Goal: Task Accomplishment & Management: Manage account settings

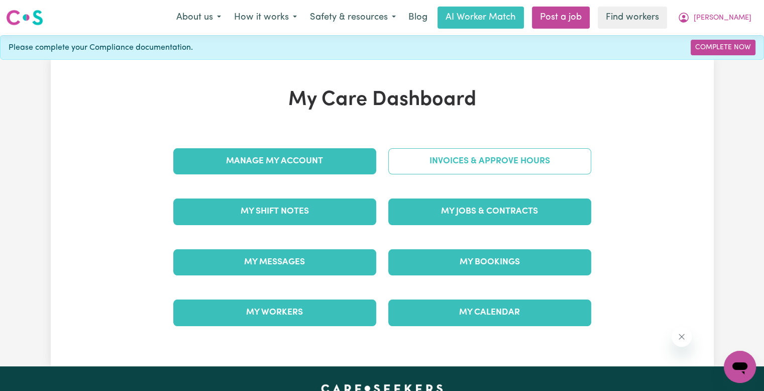
click at [504, 154] on link "Invoices & Approve Hours" at bounding box center [489, 161] width 203 height 26
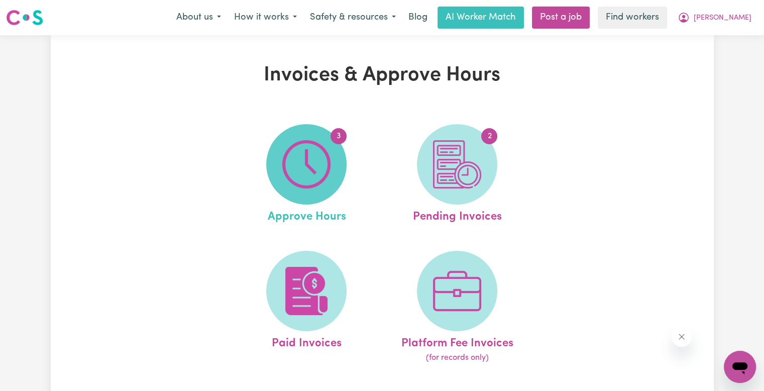
click at [316, 171] on img at bounding box center [306, 164] width 48 height 48
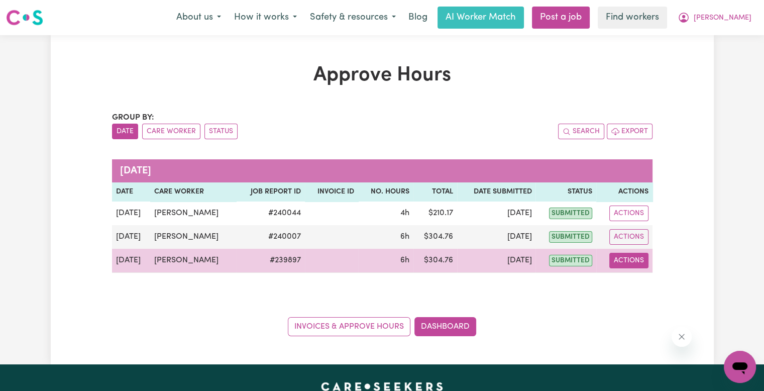
click at [619, 267] on button "Actions" at bounding box center [628, 261] width 39 height 16
click at [620, 282] on icon "View job report 239897" at bounding box center [623, 283] width 8 height 5
select select "pm"
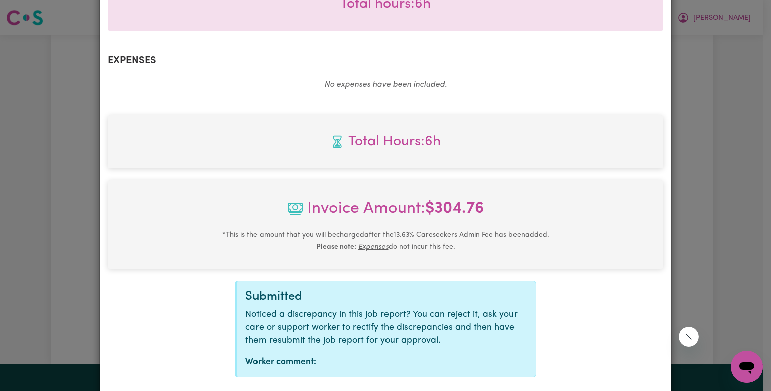
scroll to position [384, 0]
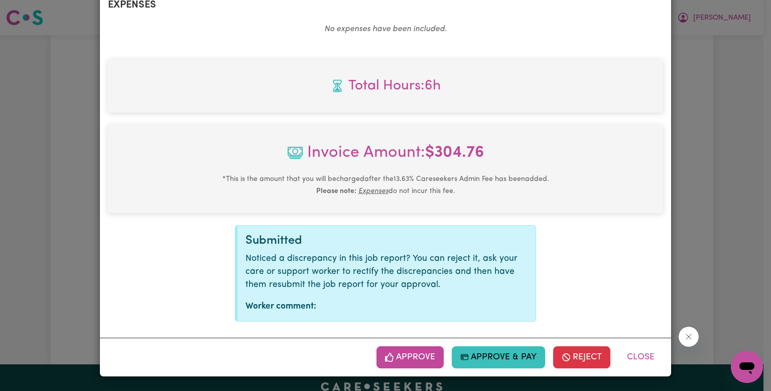
click at [406, 366] on button "Approve" at bounding box center [410, 357] width 67 height 22
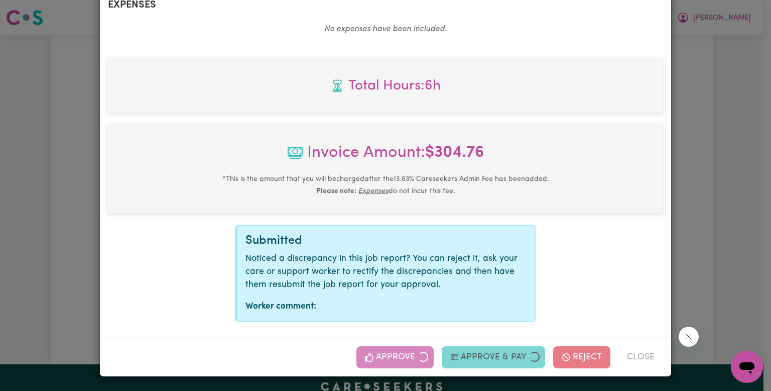
scroll to position [221, 0]
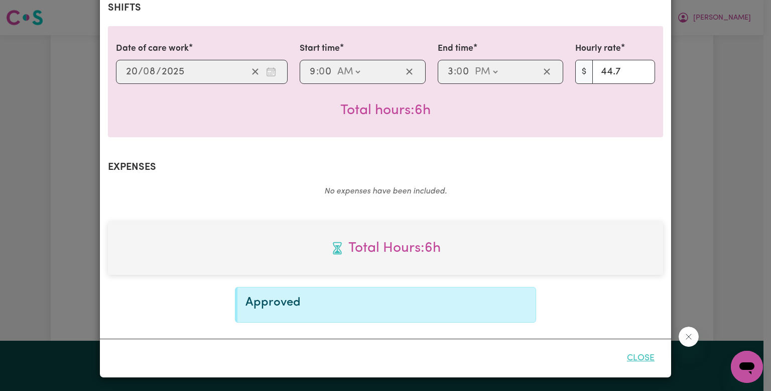
click at [633, 354] on button "Close" at bounding box center [641, 358] width 45 height 22
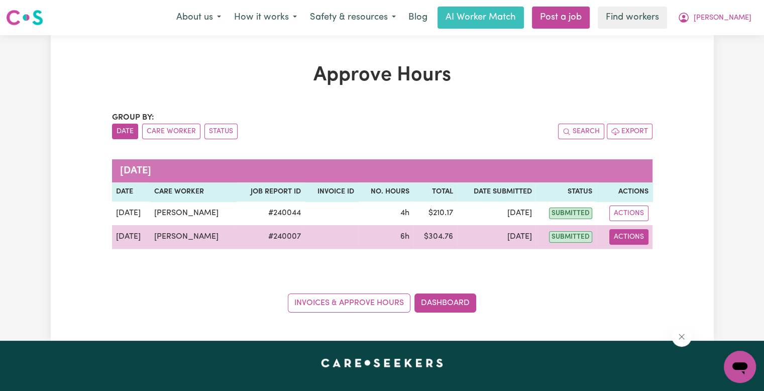
click at [621, 234] on button "Actions" at bounding box center [628, 237] width 39 height 16
click at [635, 262] on link "View Job Report" at bounding box center [654, 260] width 86 height 20
select select "pm"
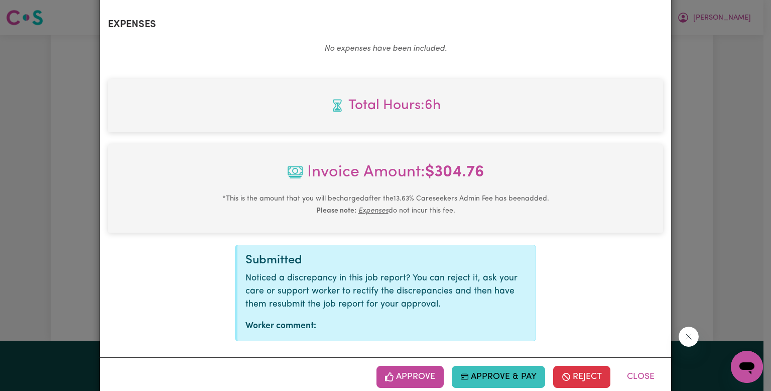
scroll to position [384, 0]
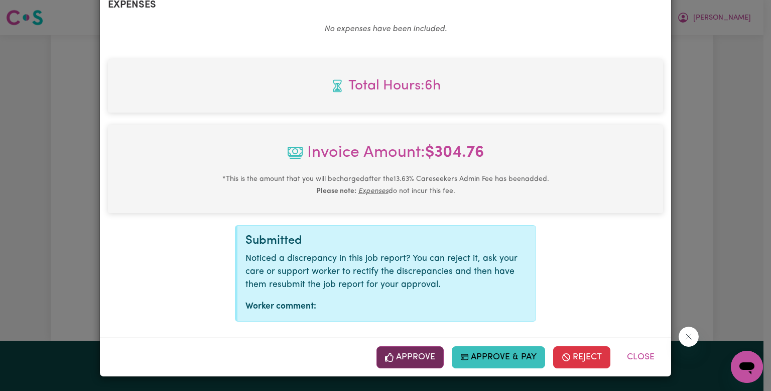
click at [401, 361] on button "Approve" at bounding box center [410, 357] width 67 height 22
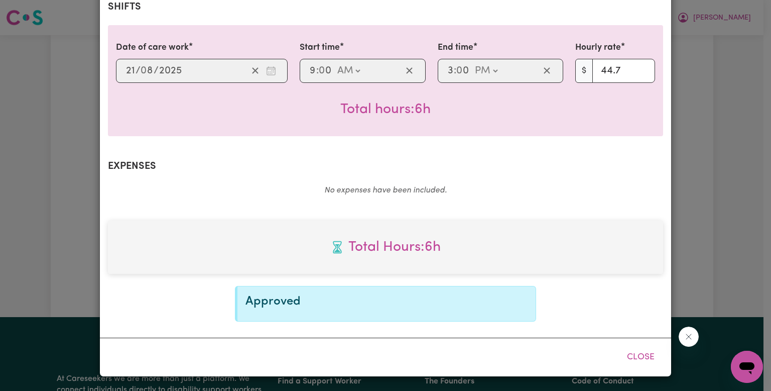
scroll to position [221, 0]
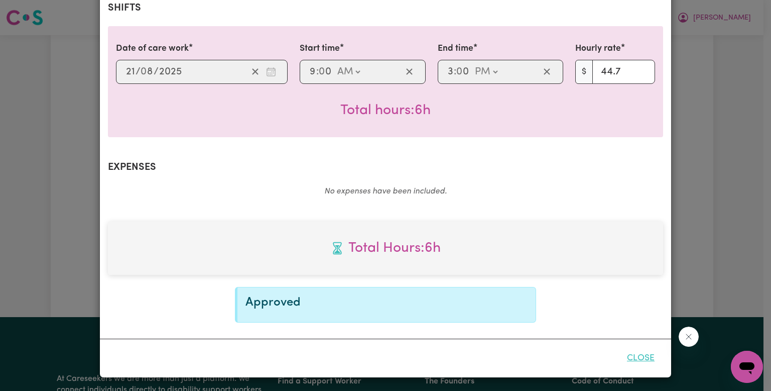
drag, startPoint x: 643, startPoint y: 356, endPoint x: 637, endPoint y: 356, distance: 6.0
click at [637, 356] on button "Close" at bounding box center [641, 358] width 45 height 22
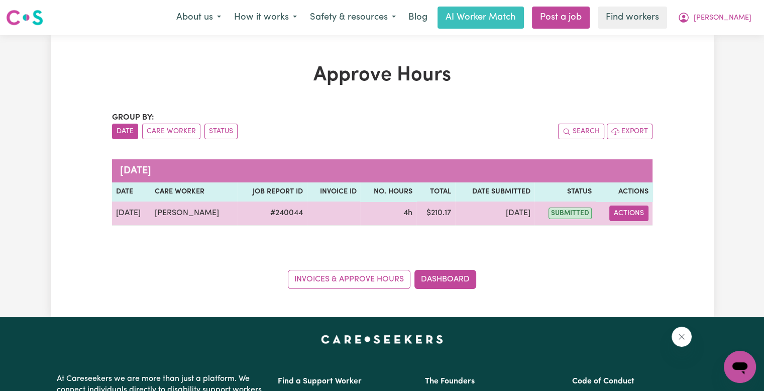
click at [631, 210] on button "Actions" at bounding box center [628, 213] width 39 height 16
click at [629, 234] on link "View Job Report" at bounding box center [654, 236] width 86 height 20
select select "pm"
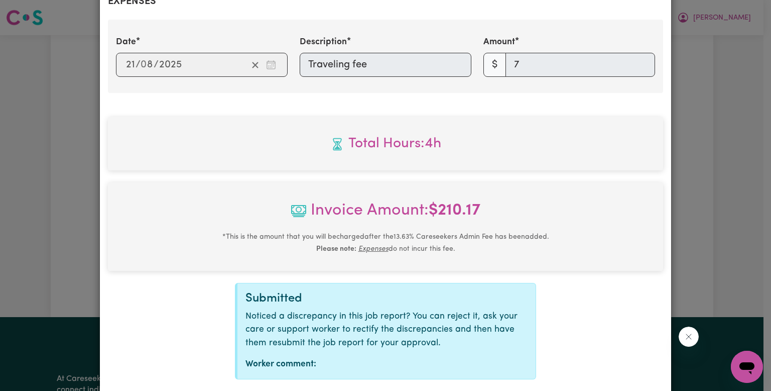
scroll to position [445, 0]
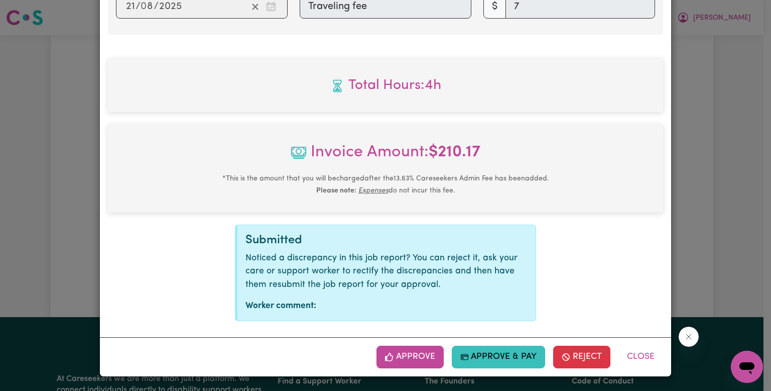
drag, startPoint x: 414, startPoint y: 365, endPoint x: 498, endPoint y: 338, distance: 88.0
click at [414, 365] on button "Approve" at bounding box center [410, 356] width 67 height 22
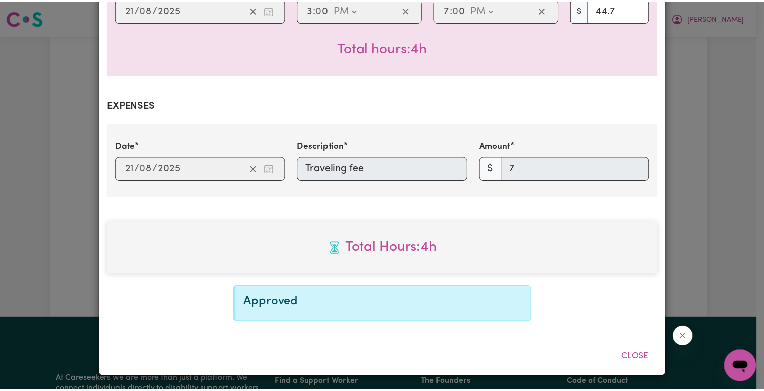
scroll to position [283, 0]
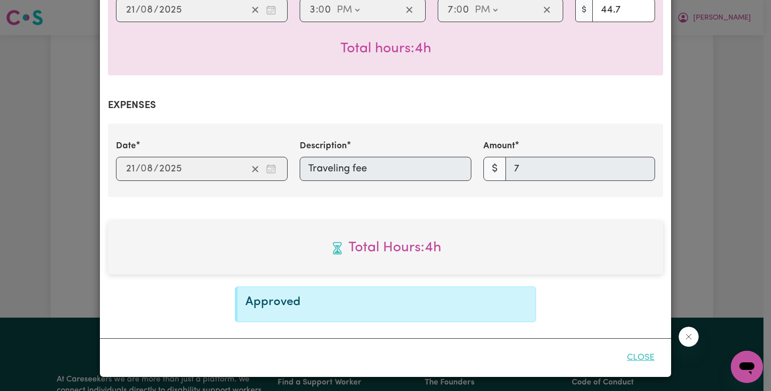
click at [641, 348] on div "Job Report # 240044 - [PERSON_NAME] Summary Job report # 240044 Client name: [P…" at bounding box center [385, 54] width 572 height 646
click at [638, 357] on button "Close" at bounding box center [641, 357] width 45 height 22
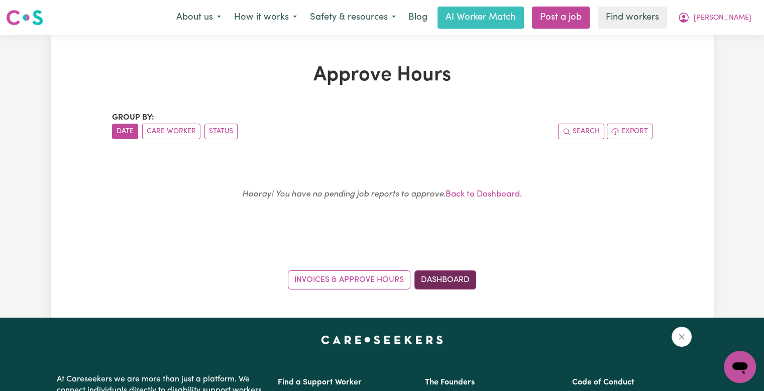
click at [434, 286] on link "Dashboard" at bounding box center [445, 279] width 62 height 19
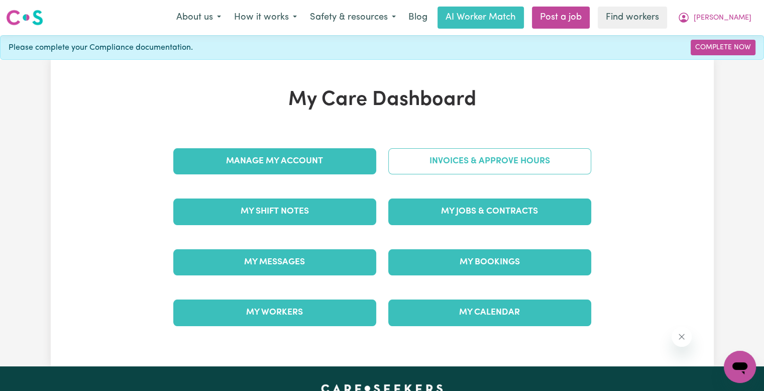
click at [447, 167] on link "Invoices & Approve Hours" at bounding box center [489, 161] width 203 height 26
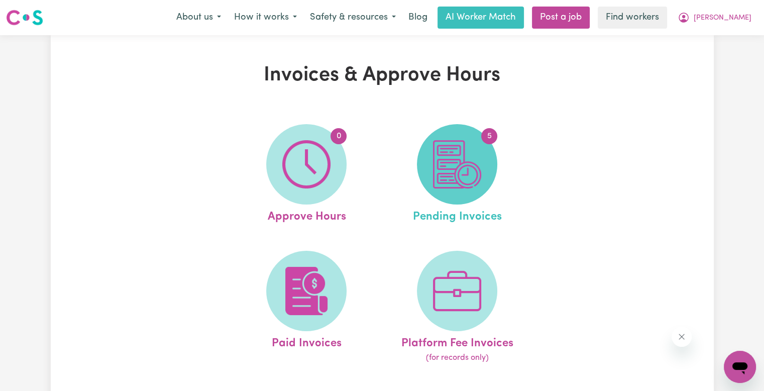
click at [455, 175] on img at bounding box center [457, 164] width 48 height 48
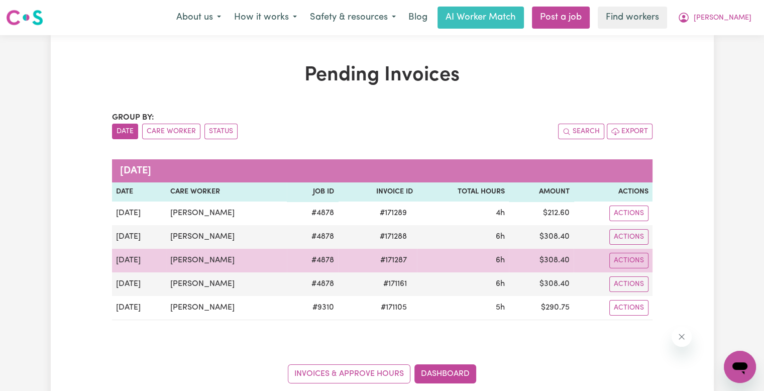
click at [386, 262] on span "# 171287" at bounding box center [393, 260] width 39 height 12
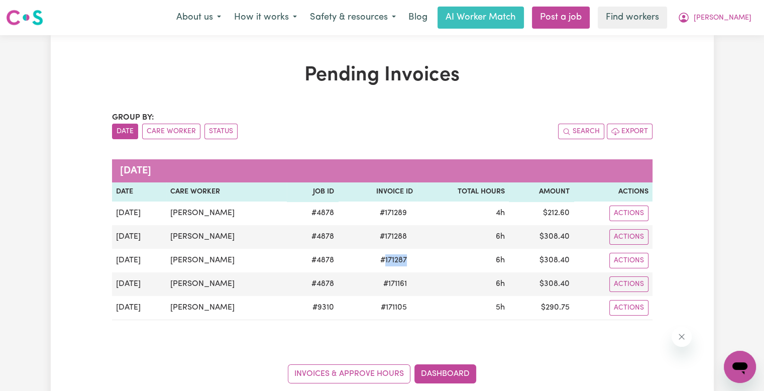
copy span "171287"
click at [739, 22] on span "[PERSON_NAME]" at bounding box center [722, 18] width 58 height 11
click at [727, 56] on link "Logout" at bounding box center [717, 57] width 79 height 19
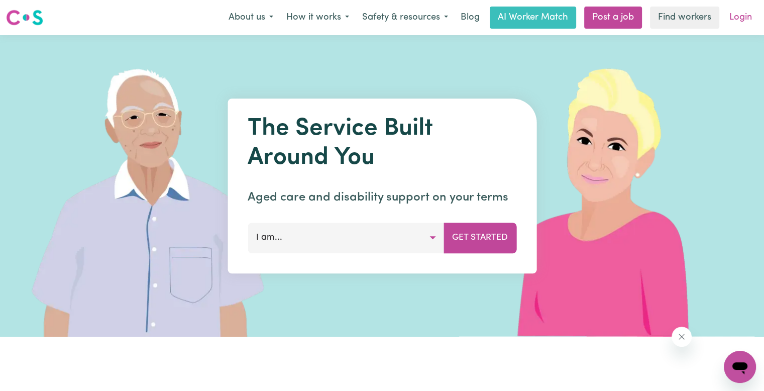
click at [727, 18] on link "Login" at bounding box center [740, 18] width 35 height 22
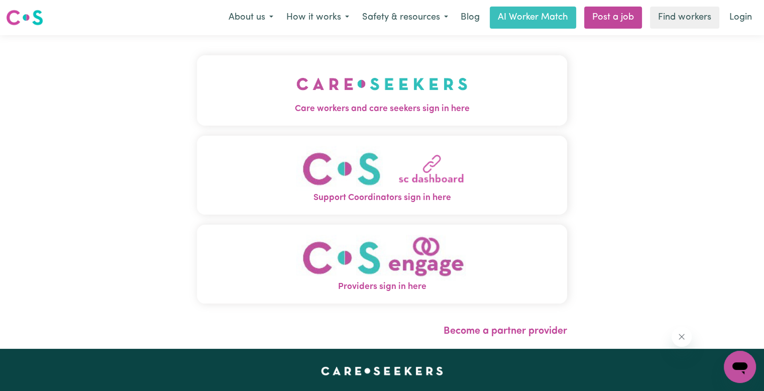
drag, startPoint x: 404, startPoint y: 105, endPoint x: 400, endPoint y: 109, distance: 5.7
click at [403, 105] on span "Care workers and care seekers sign in here" at bounding box center [382, 108] width 370 height 13
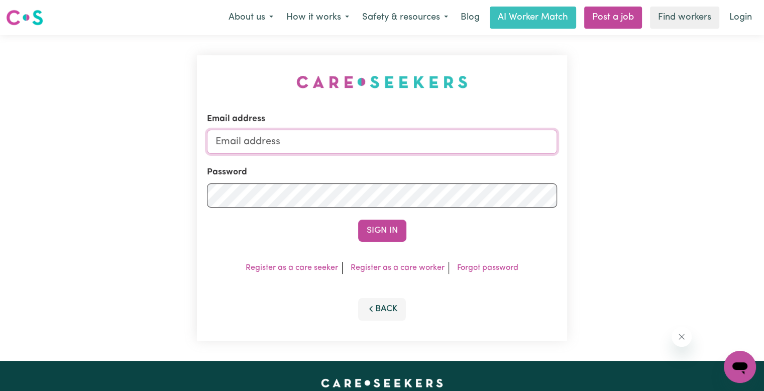
click at [343, 146] on input "Email address" at bounding box center [382, 142] width 350 height 24
type input "[EMAIL_ADDRESS][DOMAIN_NAME]"
click at [358, 219] on button "Sign In" at bounding box center [382, 230] width 48 height 22
